Goal: Task Accomplishment & Management: Complete application form

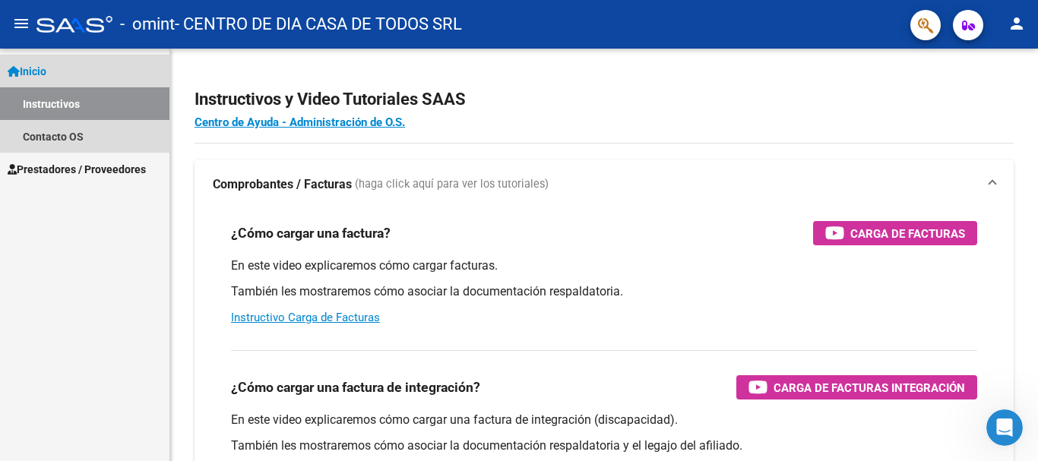
click at [80, 91] on link "Instructivos" at bounding box center [84, 103] width 169 height 33
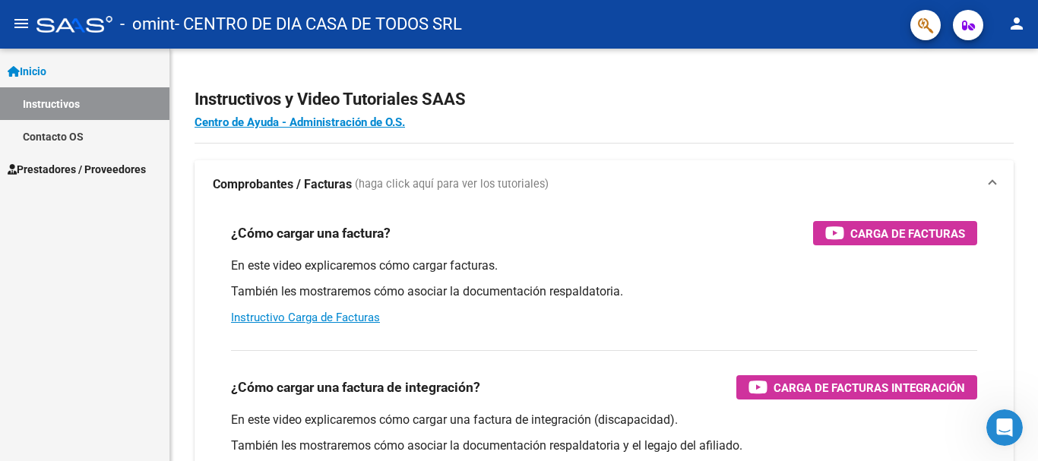
click at [73, 85] on link "Inicio" at bounding box center [84, 71] width 169 height 33
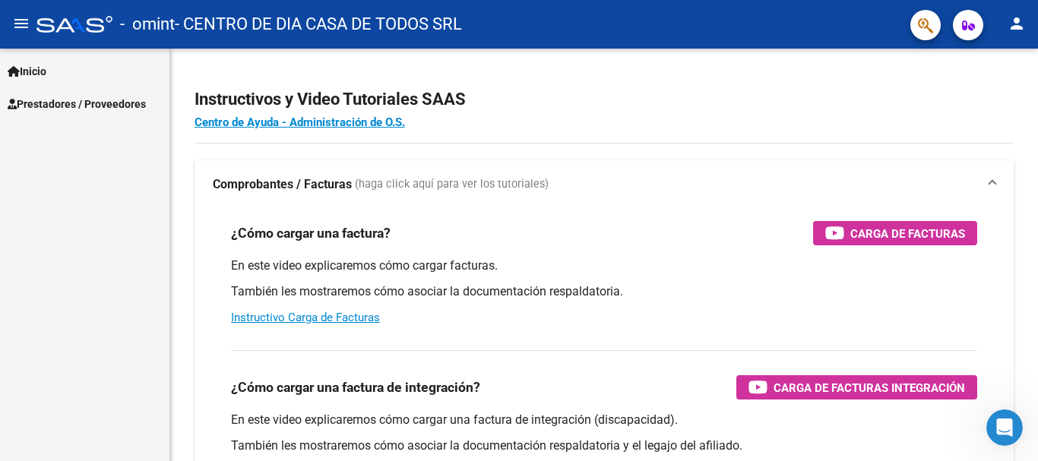
click at [71, 93] on link "Prestadores / Proveedores" at bounding box center [84, 103] width 169 height 33
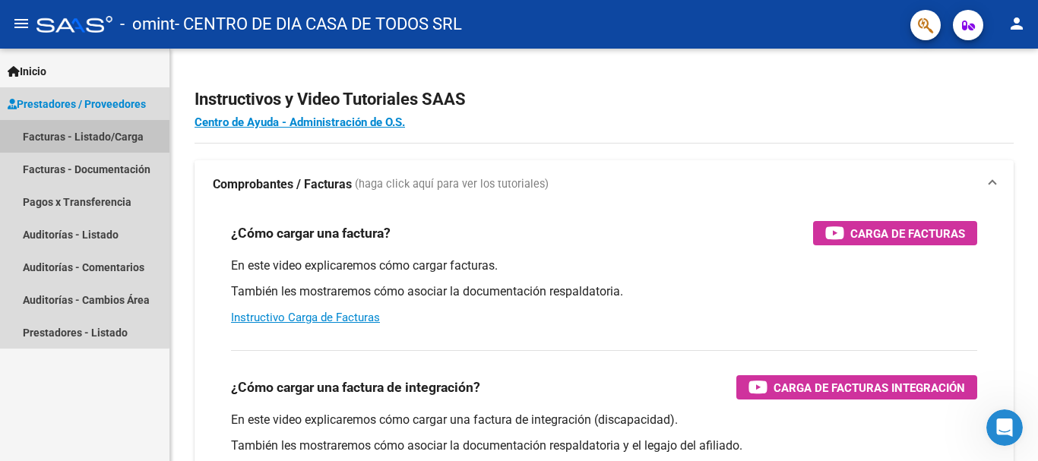
click at [81, 127] on link "Facturas - Listado/Carga" at bounding box center [84, 136] width 169 height 33
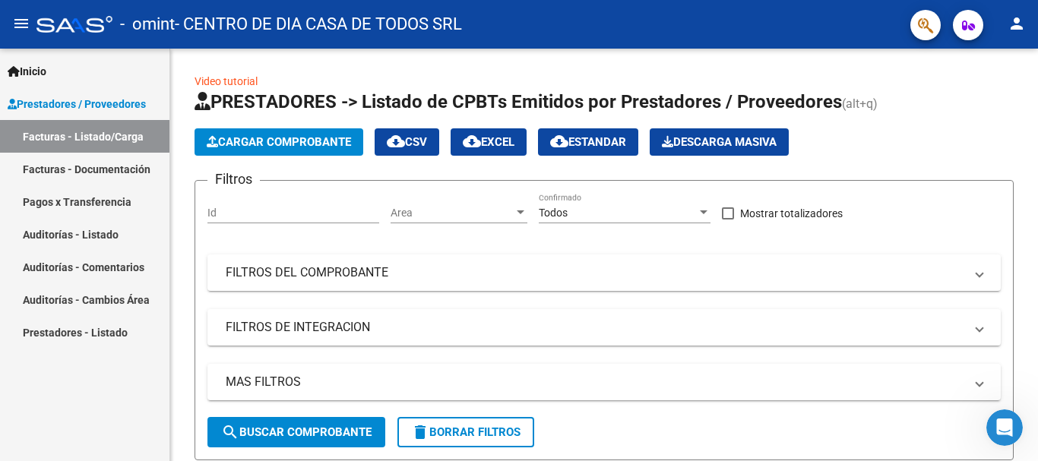
click at [39, 168] on link "Facturas - Documentación" at bounding box center [84, 169] width 169 height 33
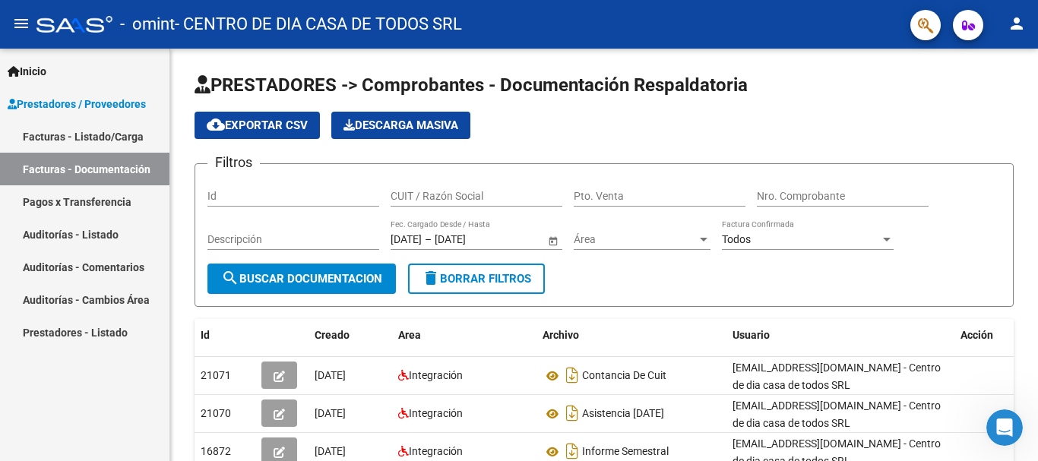
click at [84, 135] on link "Facturas - Listado/Carga" at bounding box center [84, 136] width 169 height 33
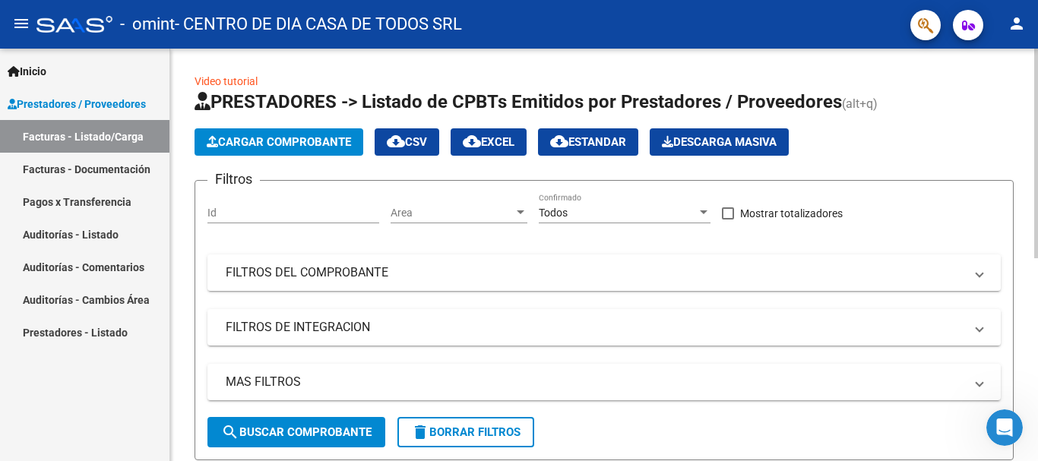
click at [252, 144] on span "Cargar Comprobante" at bounding box center [279, 142] width 144 height 14
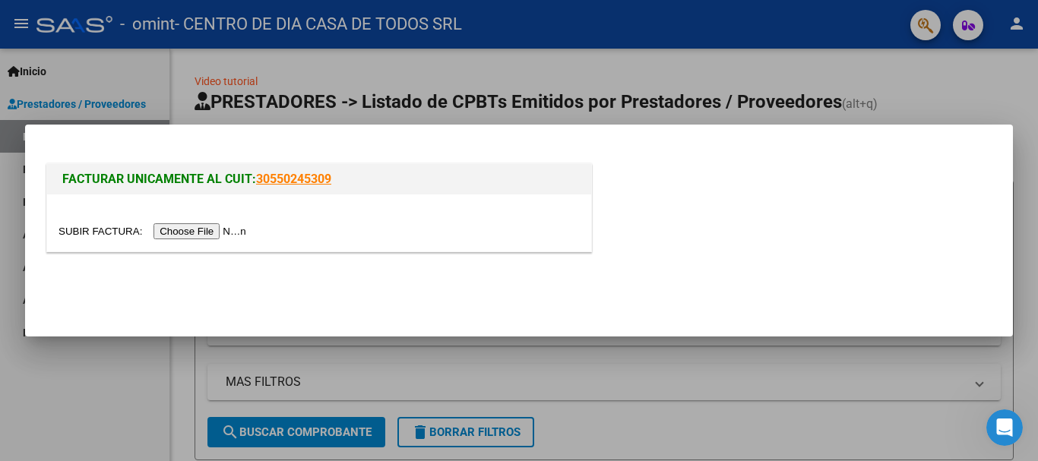
click at [189, 234] on input "file" at bounding box center [155, 231] width 192 height 16
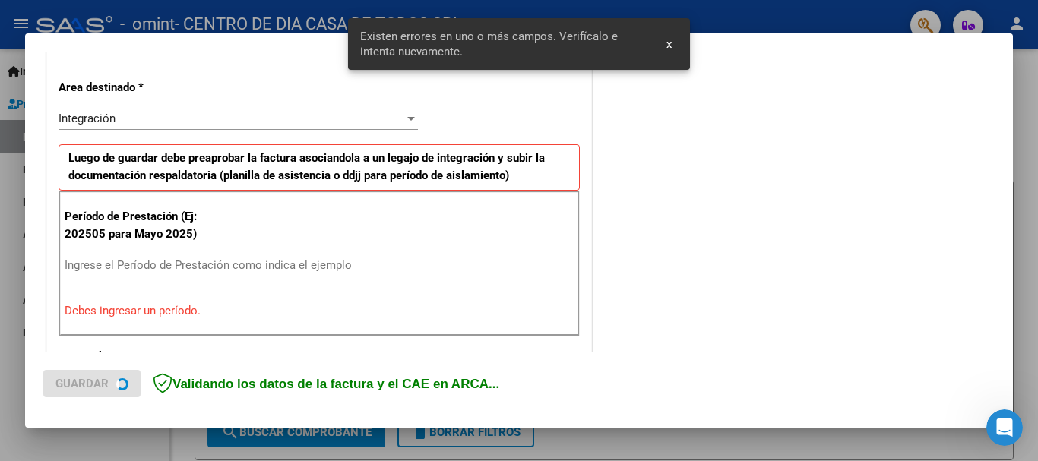
scroll to position [351, 0]
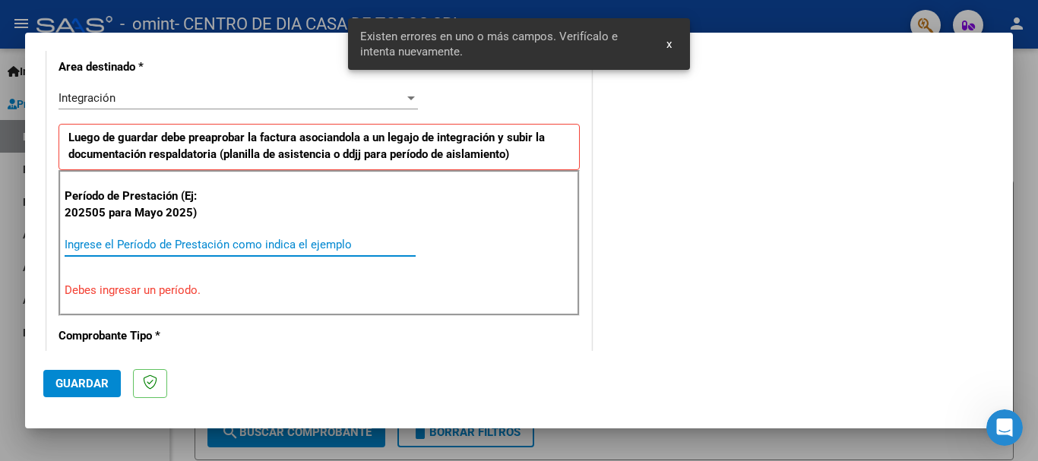
click at [185, 245] on input "Ingrese el Período de Prestación como indica el ejemplo" at bounding box center [240, 245] width 351 height 14
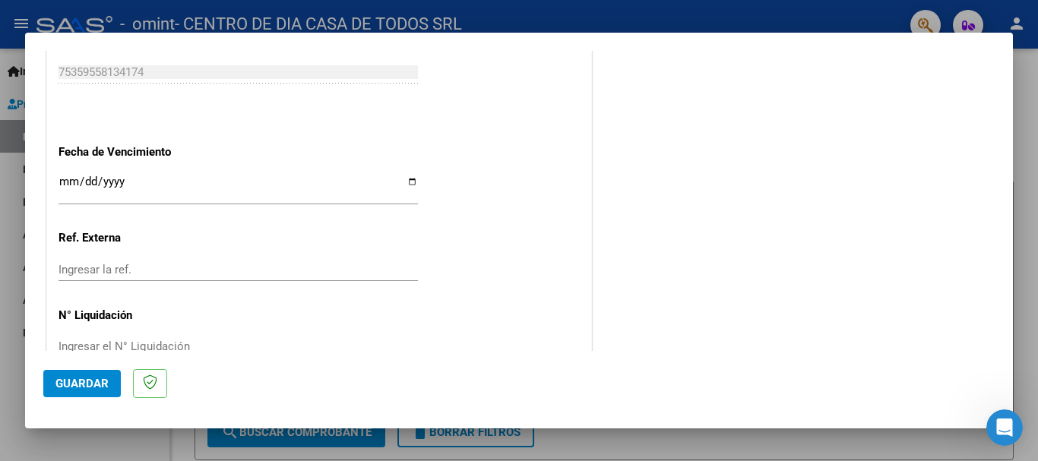
scroll to position [1037, 0]
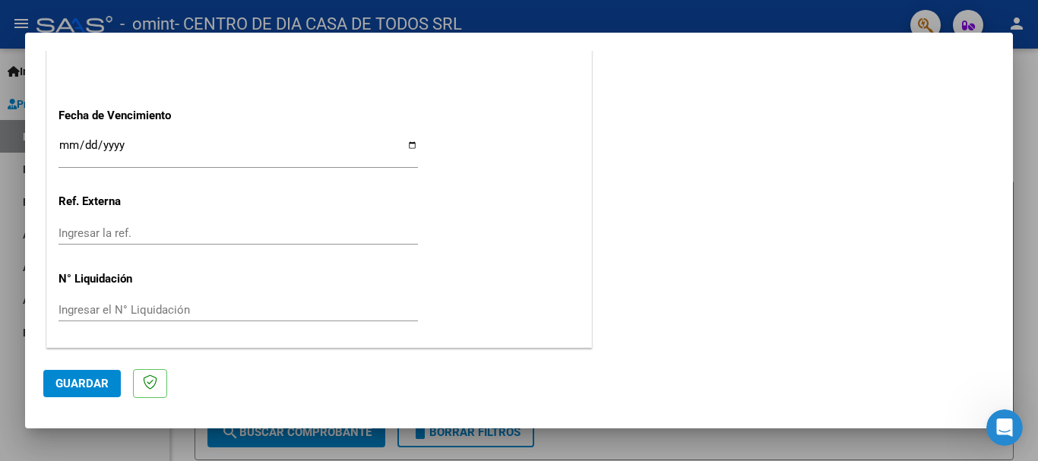
type input "202508"
click at [94, 150] on input "Ingresar la fecha" at bounding box center [239, 151] width 360 height 24
click at [411, 143] on input "Ingresar la fecha" at bounding box center [239, 151] width 360 height 24
click at [408, 144] on input "Ingresar la fecha" at bounding box center [239, 151] width 360 height 24
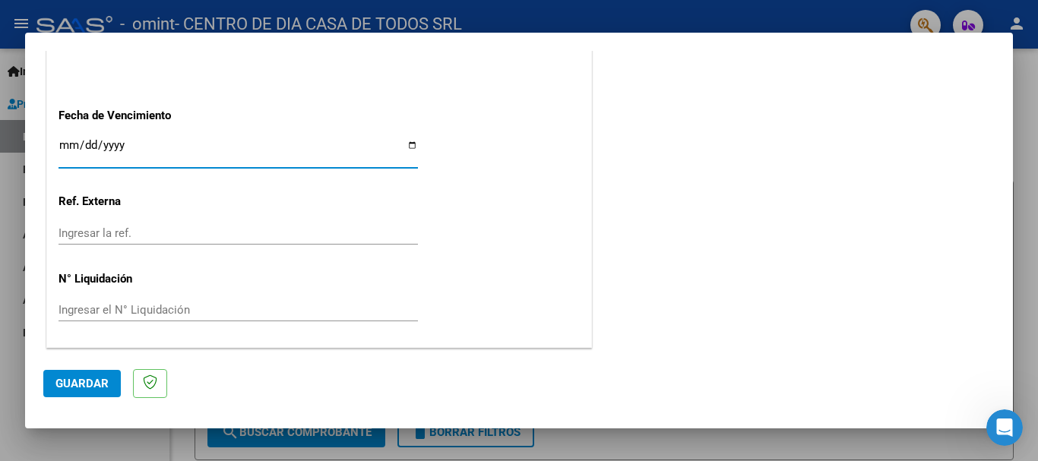
type input "[DATE]"
click at [127, 303] on input "Ingresar el N° Liquidación" at bounding box center [239, 310] width 360 height 14
click at [103, 377] on span "Guardar" at bounding box center [81, 384] width 53 height 14
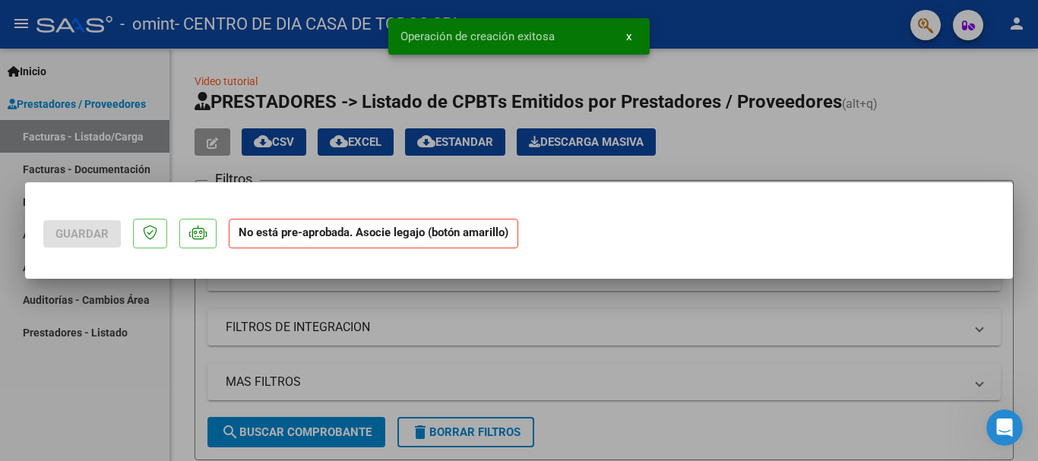
scroll to position [0, 0]
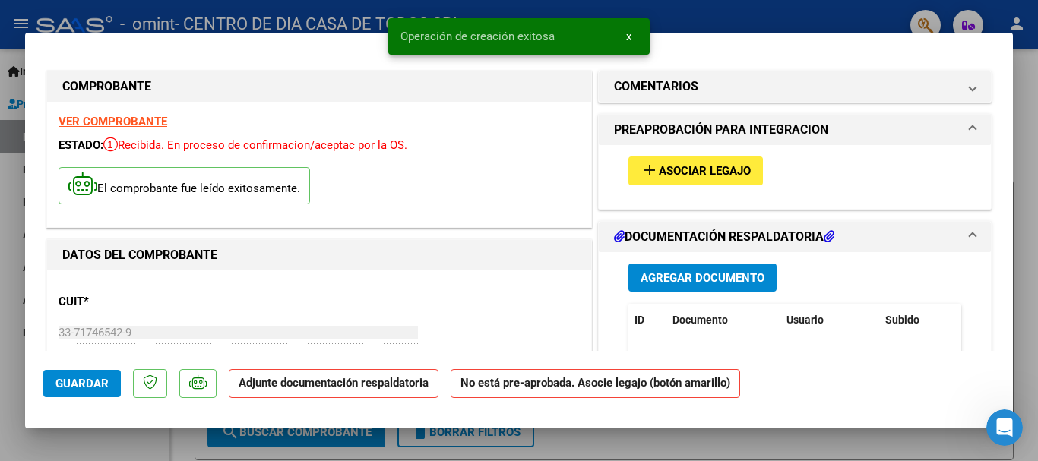
click at [690, 166] on span "Asociar Legajo" at bounding box center [705, 172] width 92 height 14
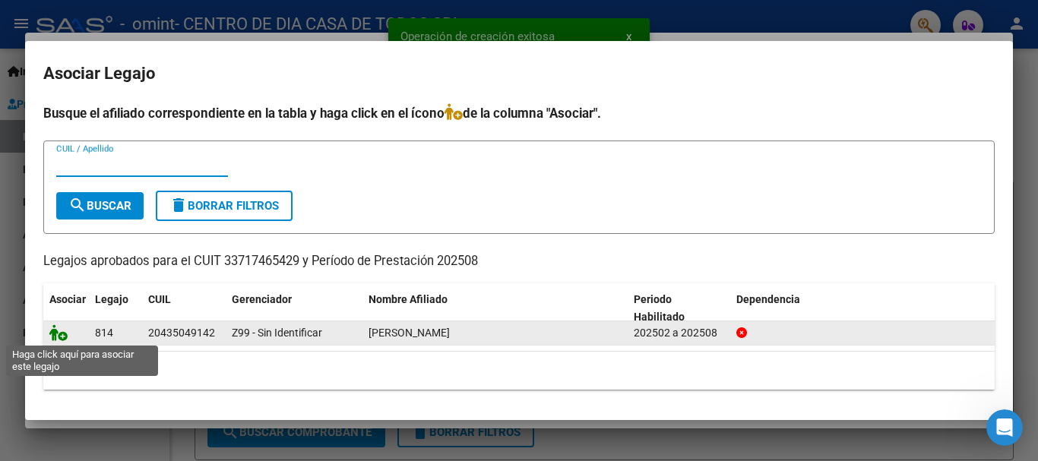
click at [55, 332] on icon at bounding box center [58, 333] width 18 height 17
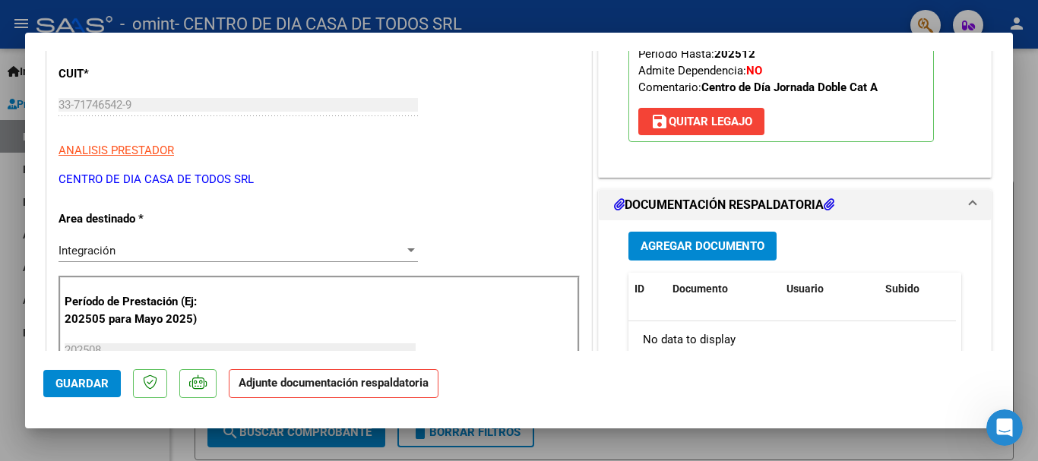
scroll to position [304, 0]
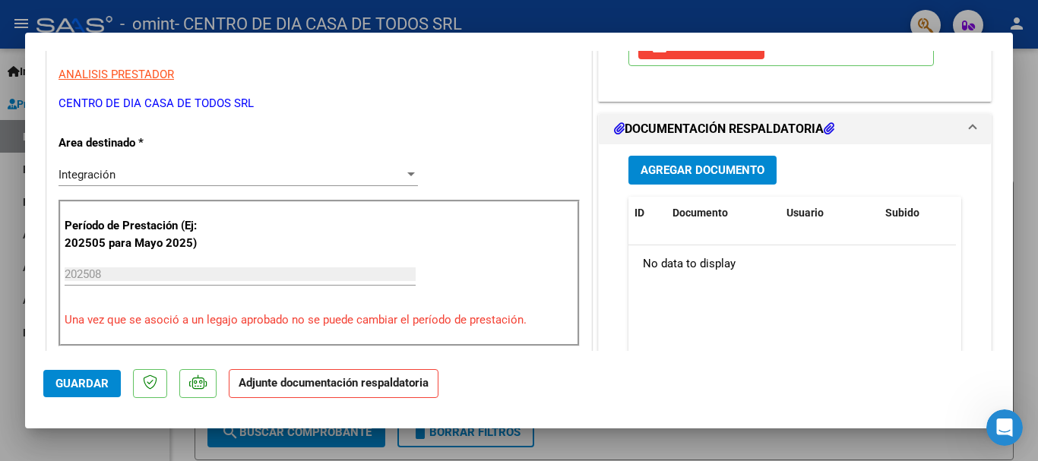
click at [239, 169] on div "Integración" at bounding box center [232, 175] width 346 height 14
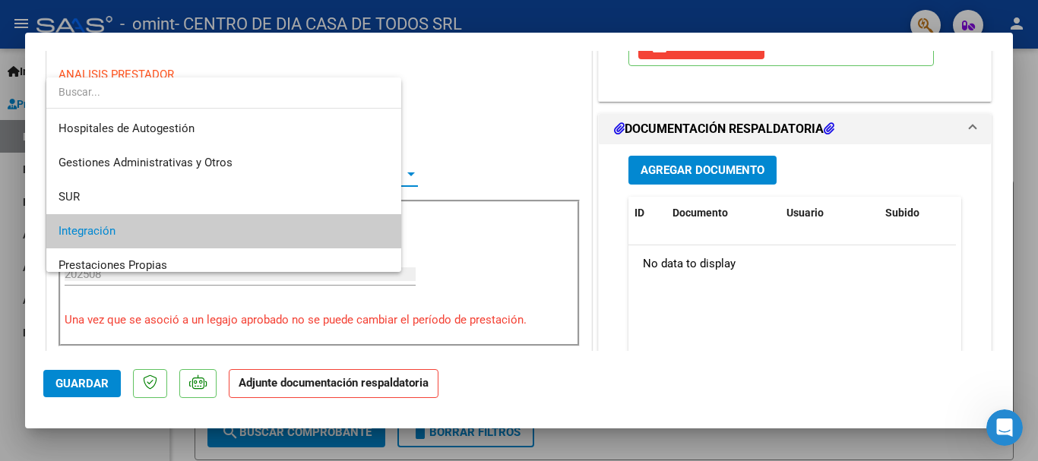
scroll to position [57, 0]
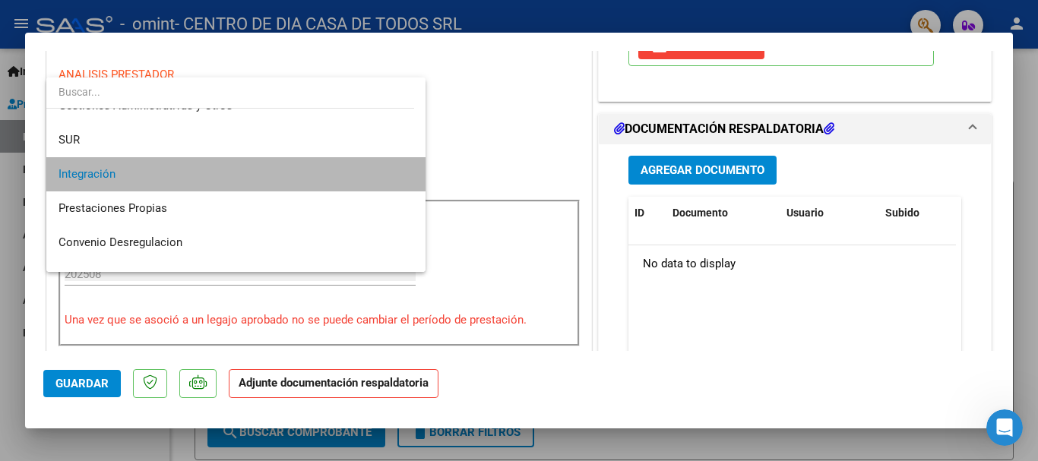
click at [239, 169] on span "Integración" at bounding box center [236, 174] width 355 height 34
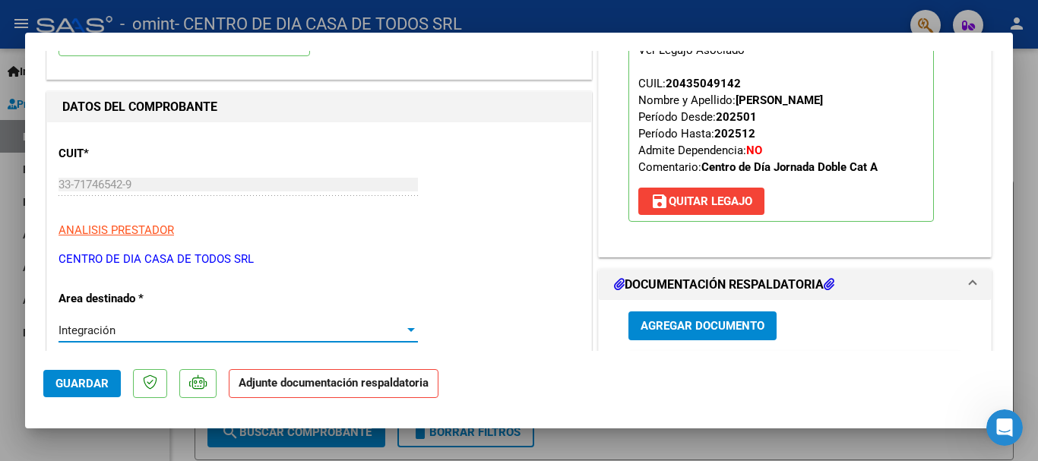
scroll to position [300, 0]
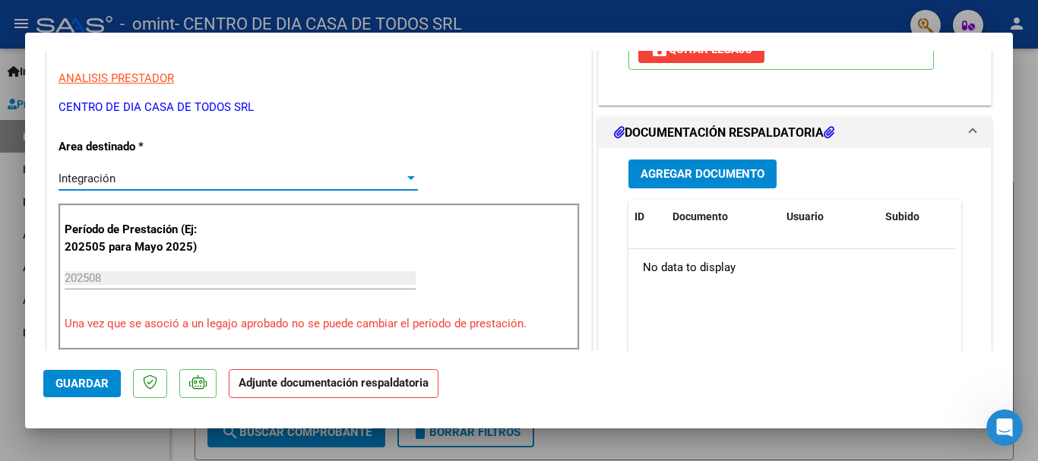
click at [718, 174] on span "Agregar Documento" at bounding box center [703, 175] width 124 height 14
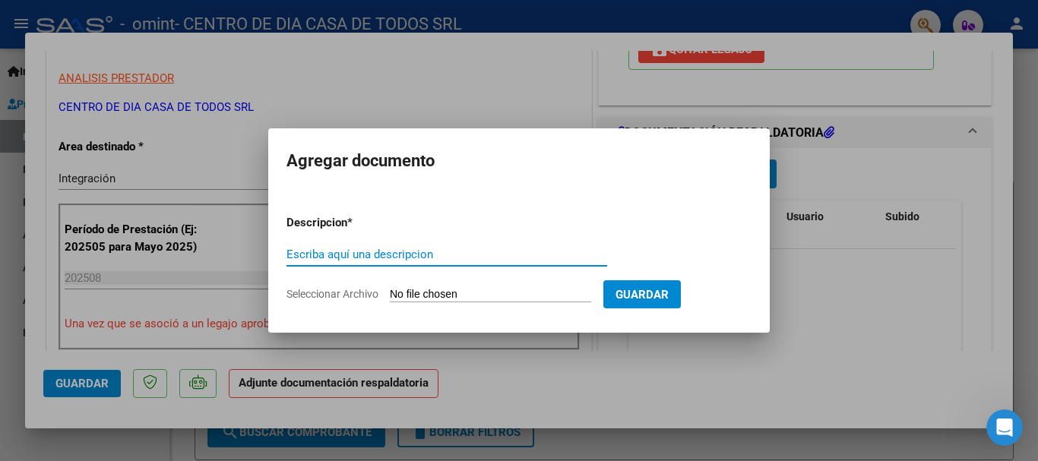
click at [394, 253] on input "Escriba aquí una descripcion" at bounding box center [447, 255] width 321 height 14
type input "asistencia agosto 2025"
click at [483, 297] on input "Seleccionar Archivo" at bounding box center [490, 295] width 201 height 14
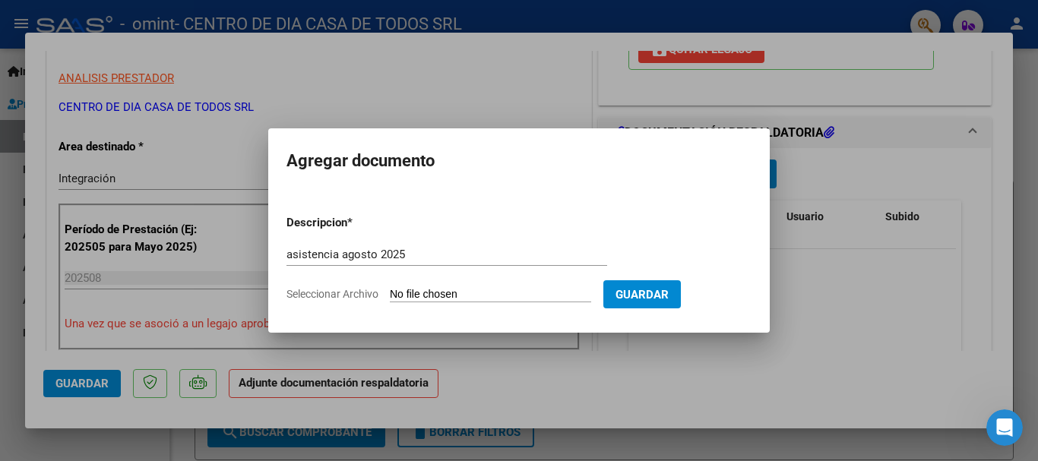
type input "C:\fakepath\asistencia [PERSON_NAME][DATE] .pdf"
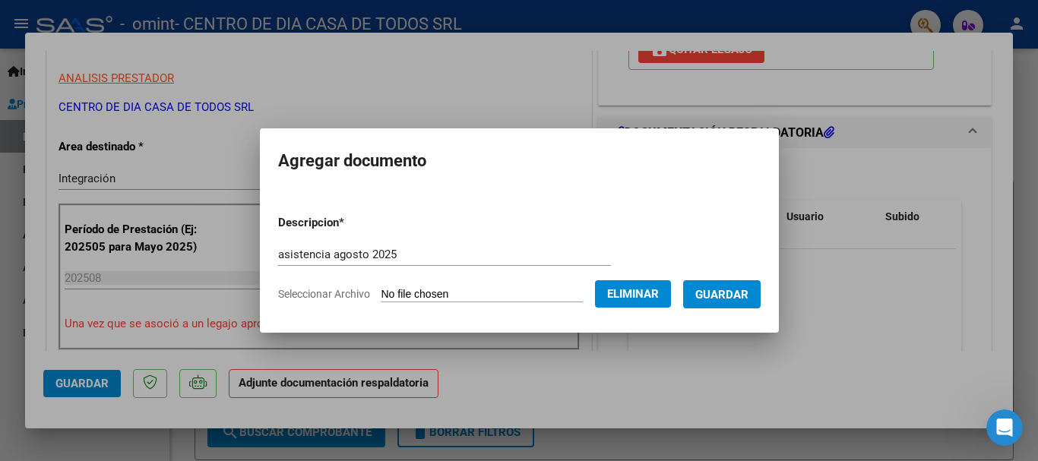
click at [741, 290] on span "Guardar" at bounding box center [721, 295] width 53 height 14
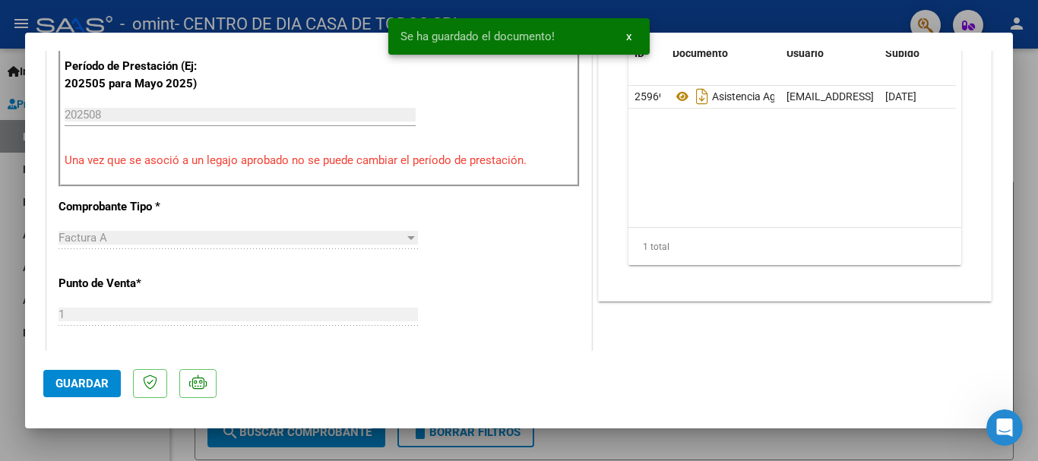
scroll to position [376, 0]
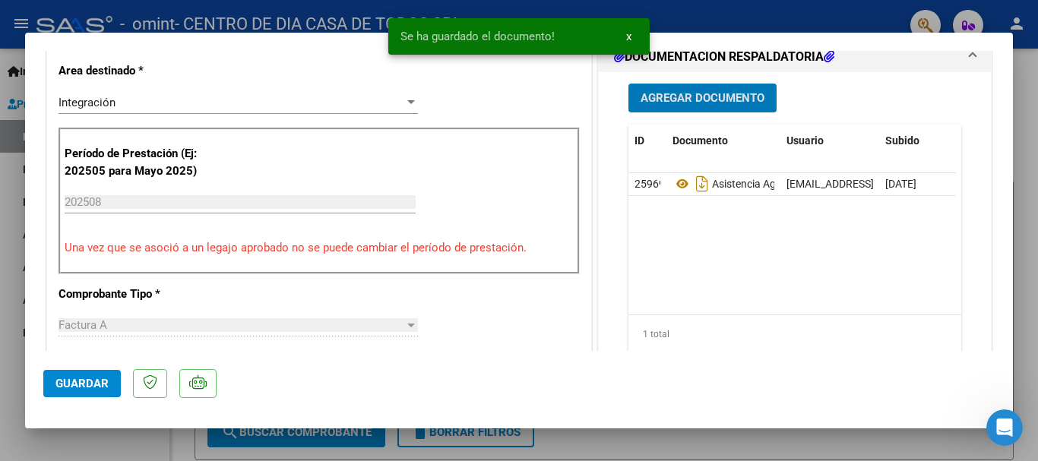
click at [84, 381] on span "Guardar" at bounding box center [81, 384] width 53 height 14
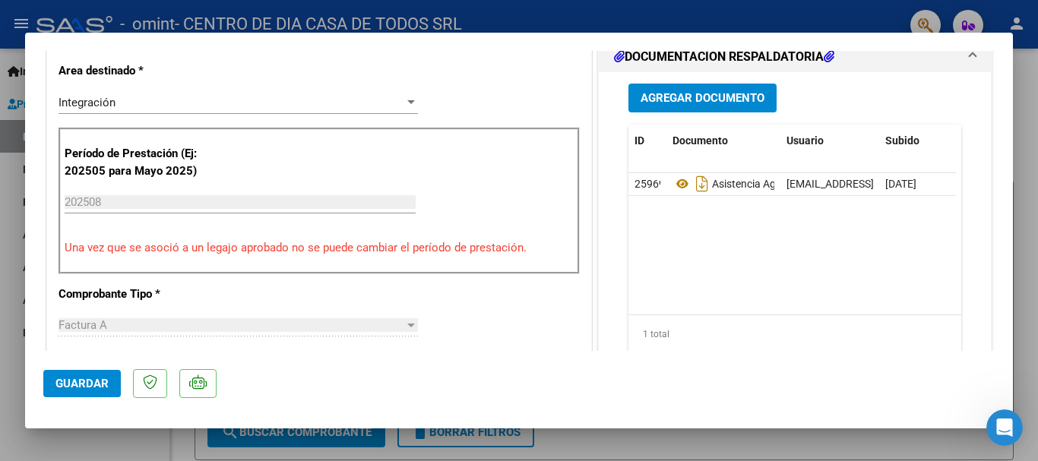
click at [627, 38] on mat-dialog-container "COMPROBANTE VER COMPROBANTE ESTADO: Recibida. En proceso de confirmacion/acepta…" at bounding box center [519, 231] width 988 height 396
click at [101, 372] on button "Guardar" at bounding box center [82, 383] width 78 height 27
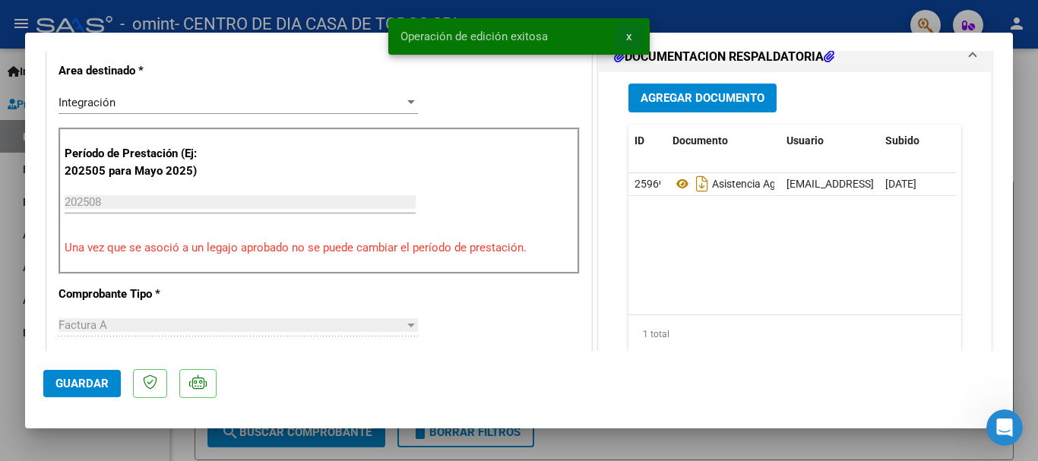
click at [632, 35] on button "x" at bounding box center [629, 36] width 30 height 27
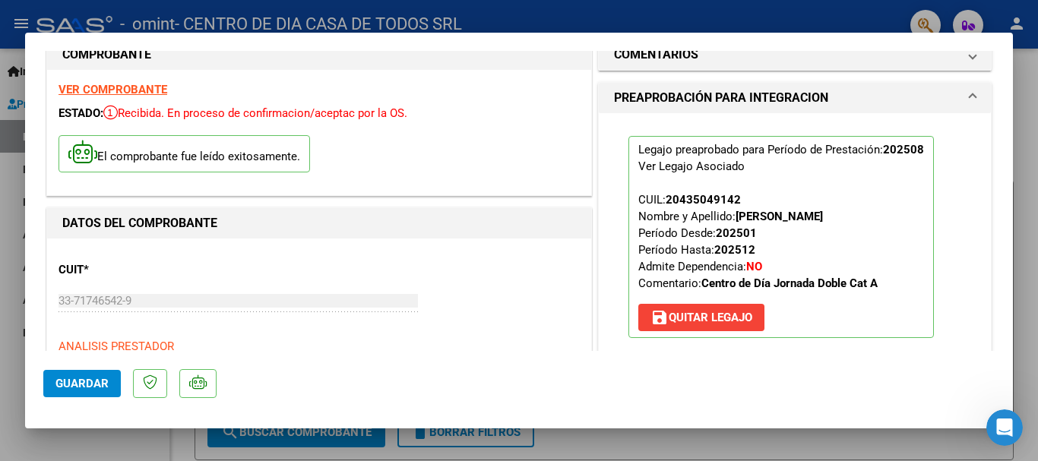
scroll to position [0, 0]
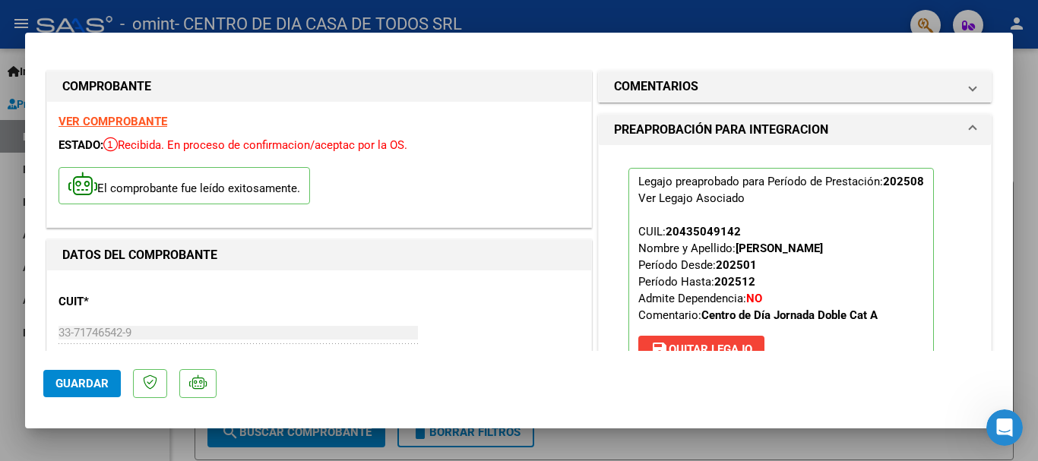
click at [73, 11] on div at bounding box center [519, 230] width 1038 height 461
type input "$ 0,00"
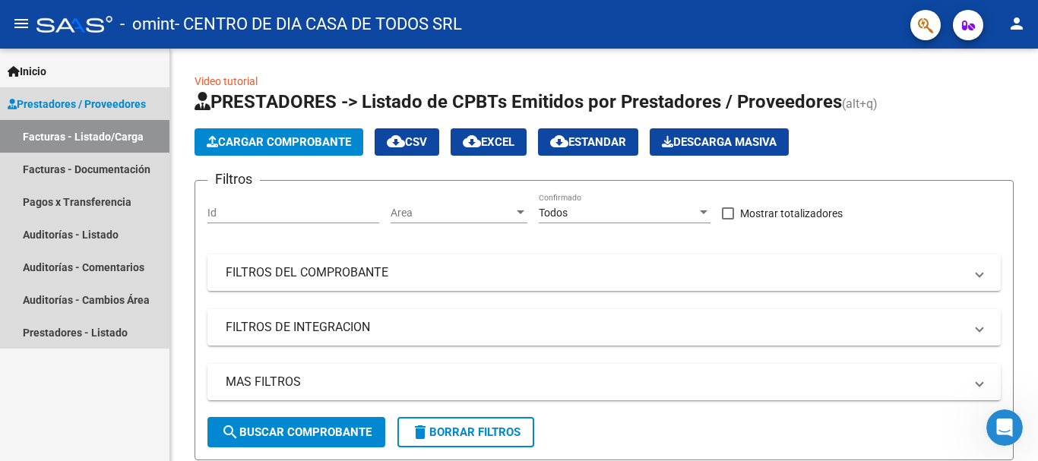
click at [80, 141] on link "Facturas - Listado/Carga" at bounding box center [84, 136] width 169 height 33
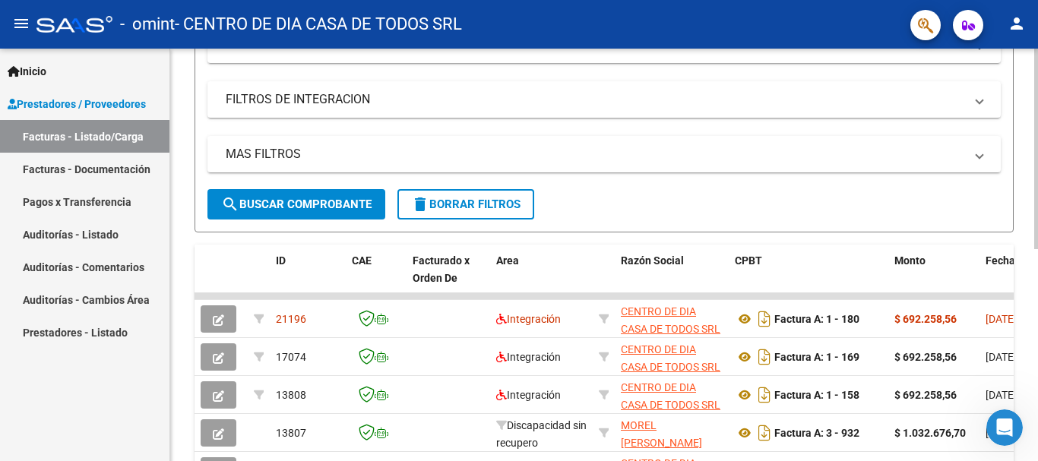
scroll to position [304, 0]
